Goal: Task Accomplishment & Management: Use online tool/utility

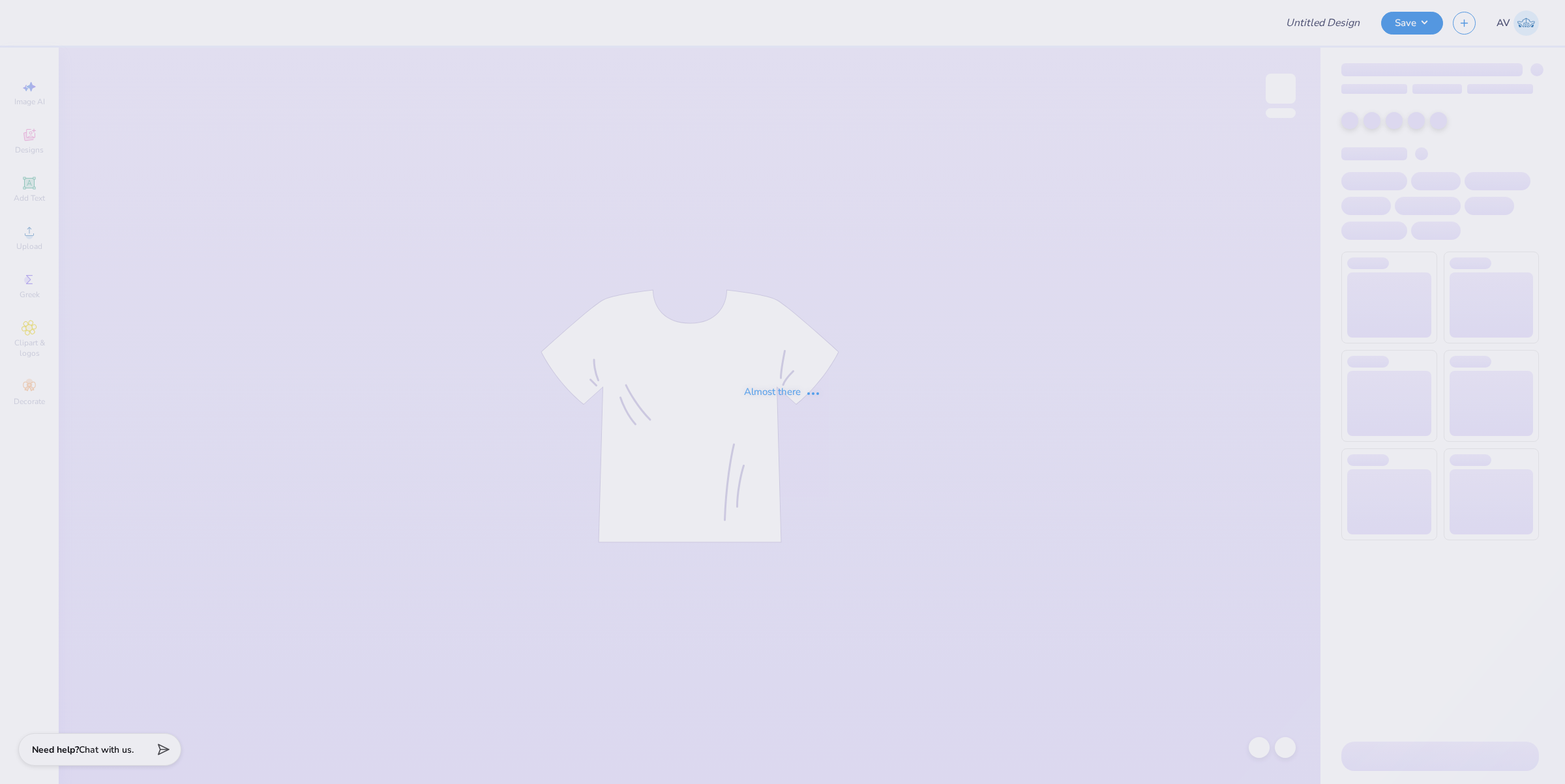
type input "The University of Texas at Austin : Jackson Johnston"
type input "I need to edit it"
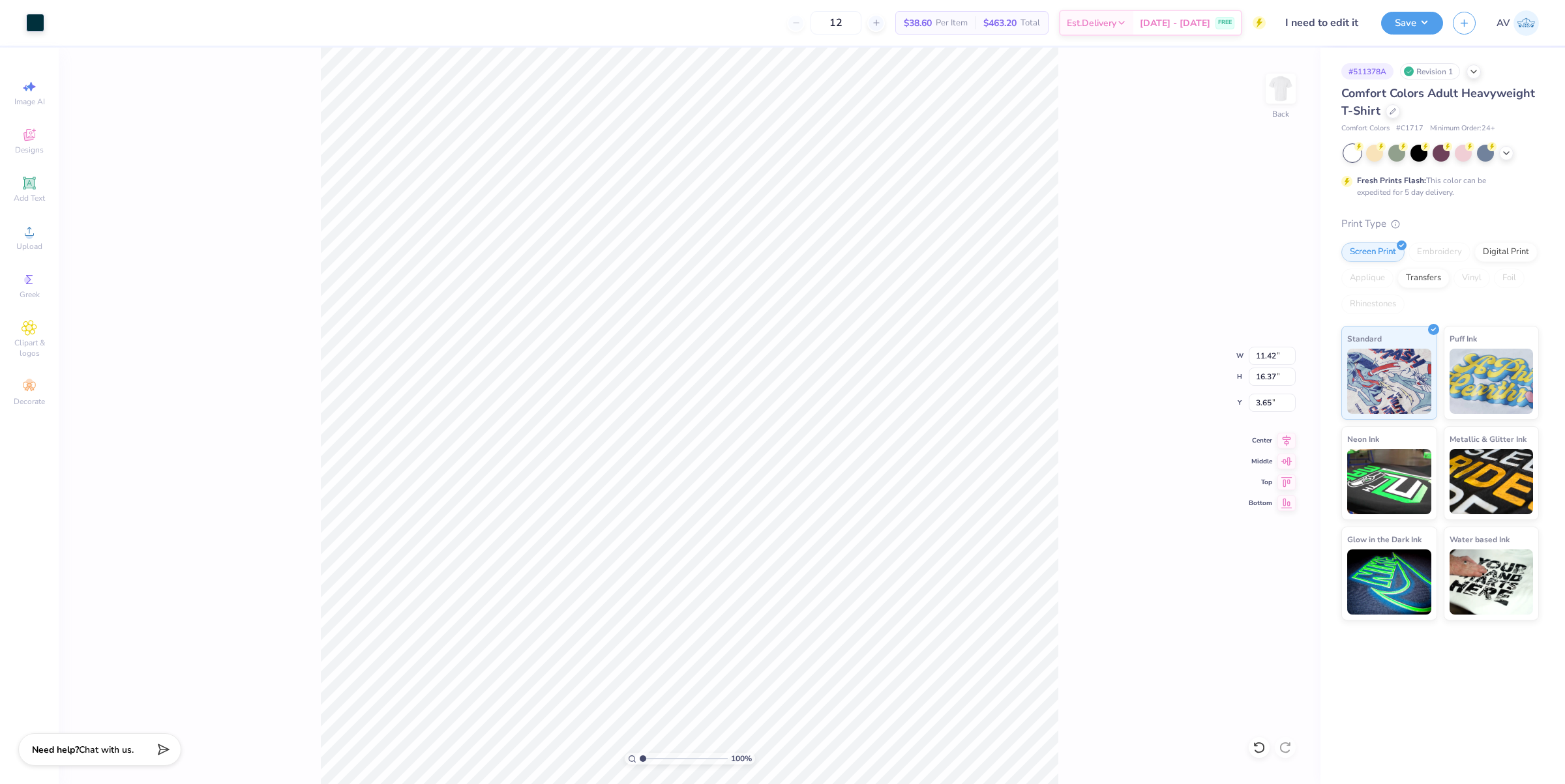
type input "11.42"
type input "16.37"
type input "3.65"
type input "3.75"
type input "5.12"
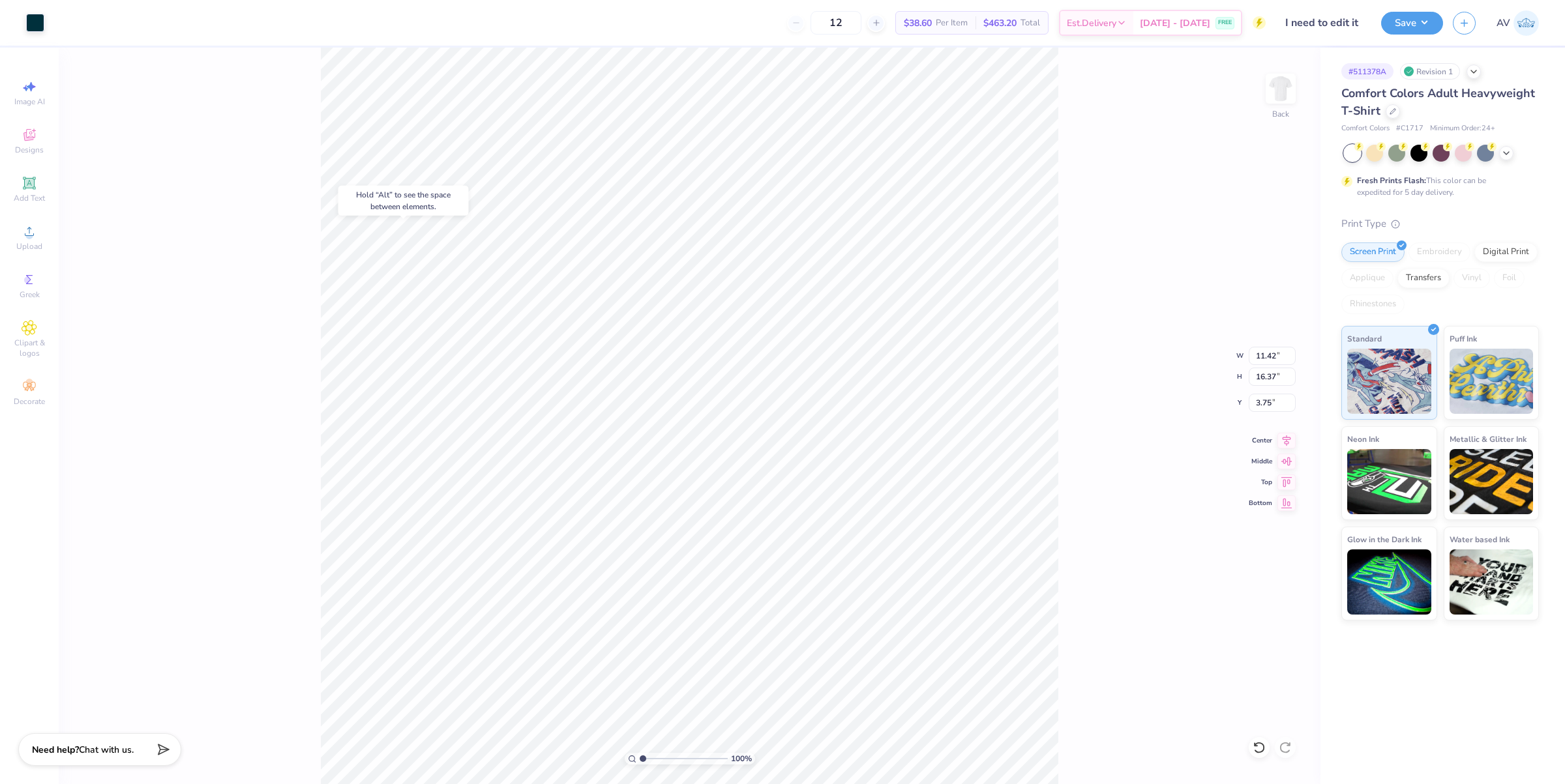
type input "0.68"
type input "18.19"
type input "5.78"
type input "0.42"
type input "18.26"
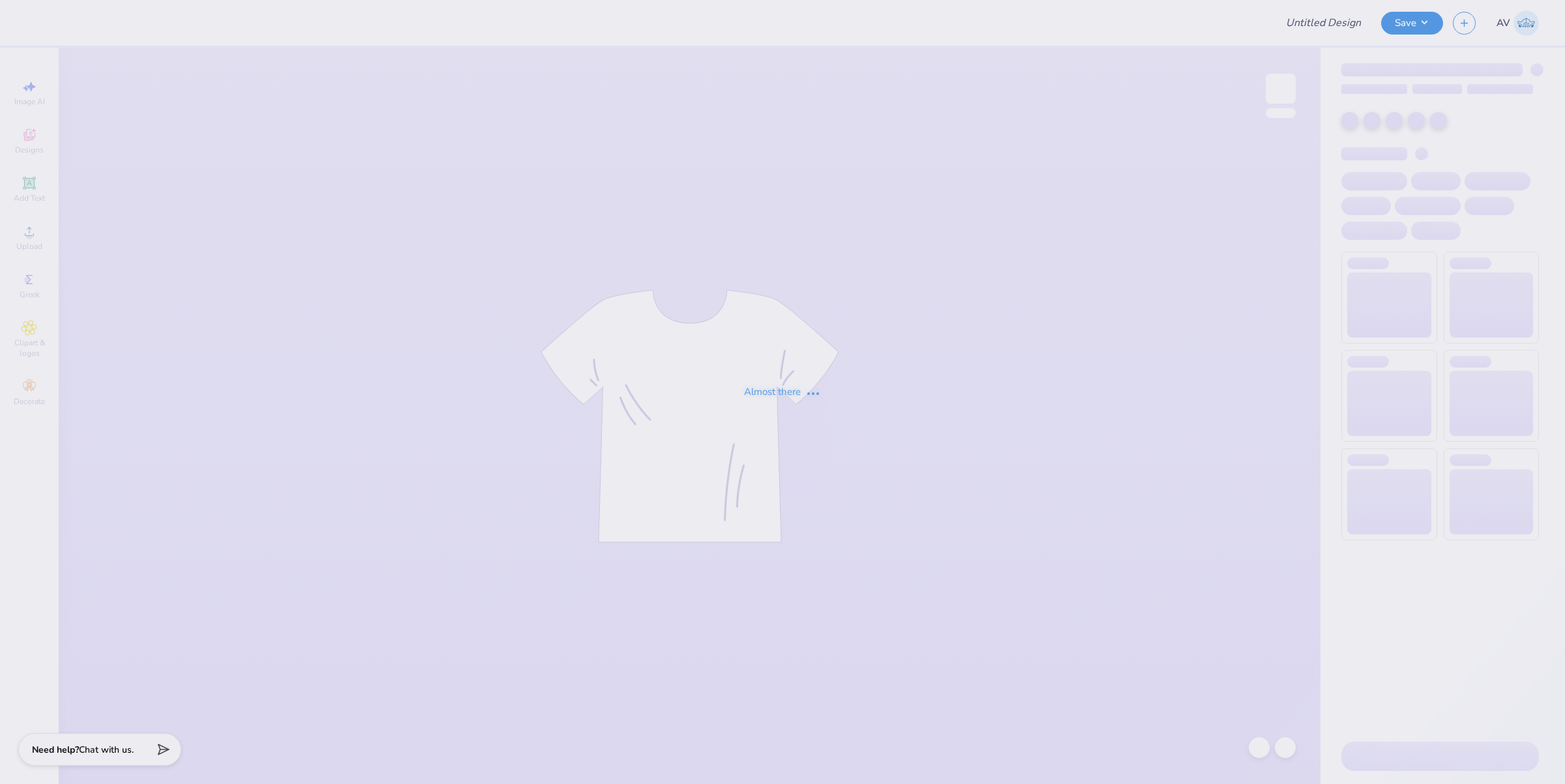
type input "[PERSON_NAME]"
